Goal: Task Accomplishment & Management: Manage account settings

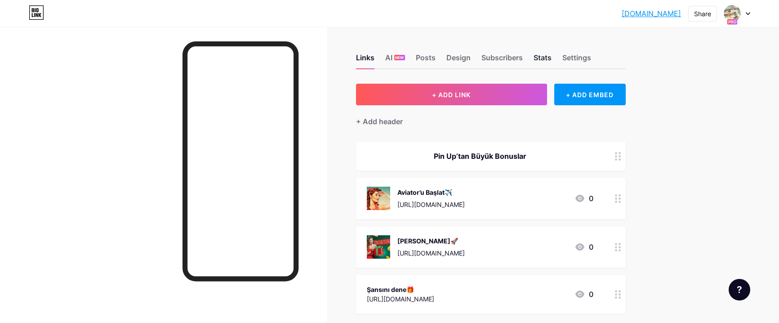
click at [550, 61] on div "Stats" at bounding box center [542, 60] width 18 height 16
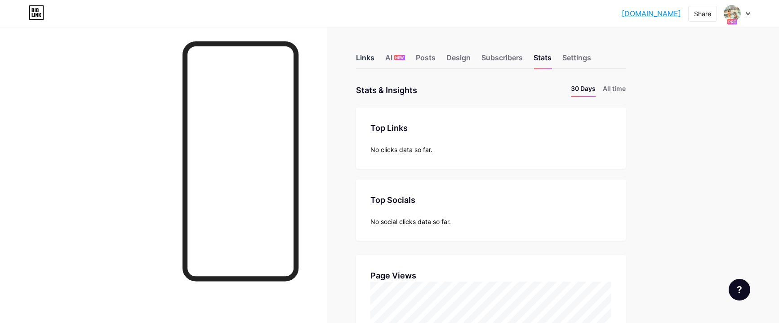
click at [363, 59] on div "Links" at bounding box center [365, 60] width 18 height 16
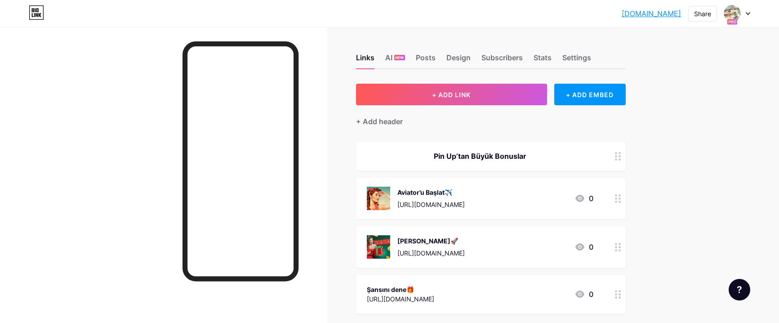
click at [745, 15] on div at bounding box center [737, 13] width 26 height 16
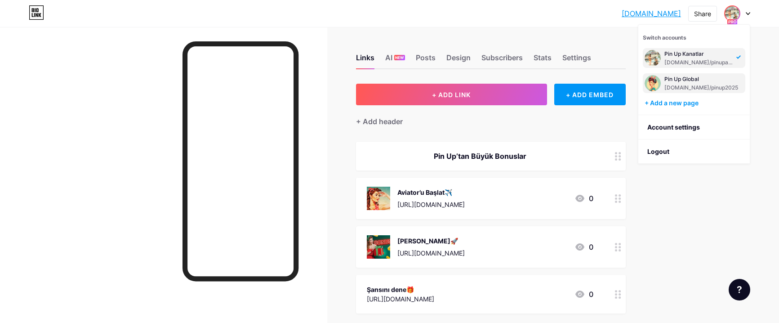
click at [684, 86] on div "[DOMAIN_NAME]/pinup2025" at bounding box center [701, 87] width 74 height 7
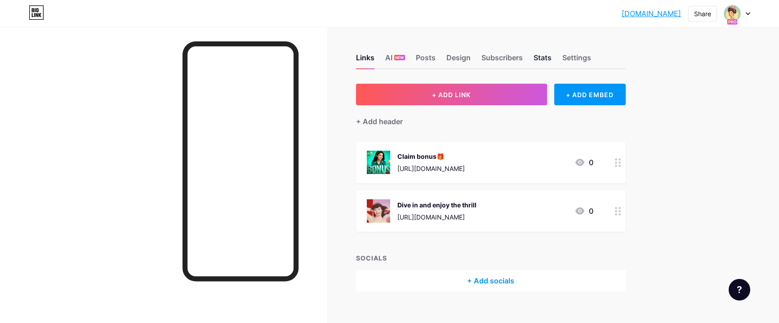
click at [543, 57] on div "Stats" at bounding box center [542, 60] width 18 height 16
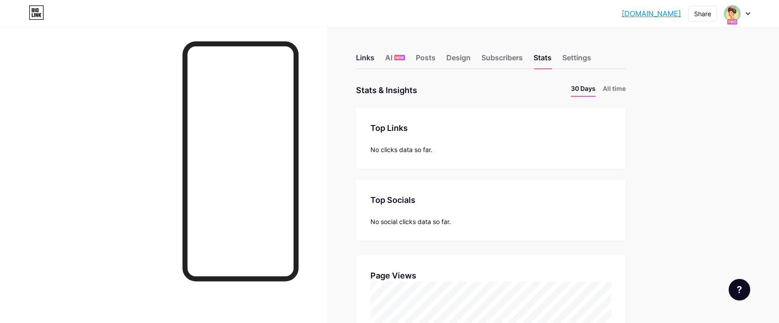
click at [367, 60] on div "Links" at bounding box center [365, 60] width 18 height 16
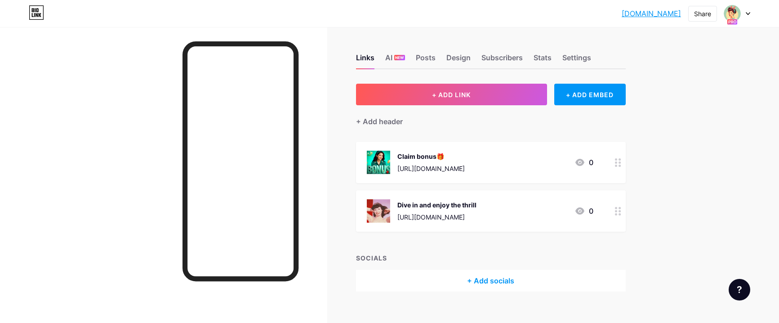
click at [23, 12] on div "pinup2025.bio.l... pinup2025.bio.link Share Switch accounts Pin Up Global bio.l…" at bounding box center [389, 13] width 779 height 16
click at [26, 12] on div "pinup2025.bio.l... pinup2025.bio.link Share Switch accounts Pin Up Global bio.l…" at bounding box center [389, 13] width 779 height 16
click at [38, 14] on icon at bounding box center [36, 15] width 2 height 4
